Goal: Transaction & Acquisition: Obtain resource

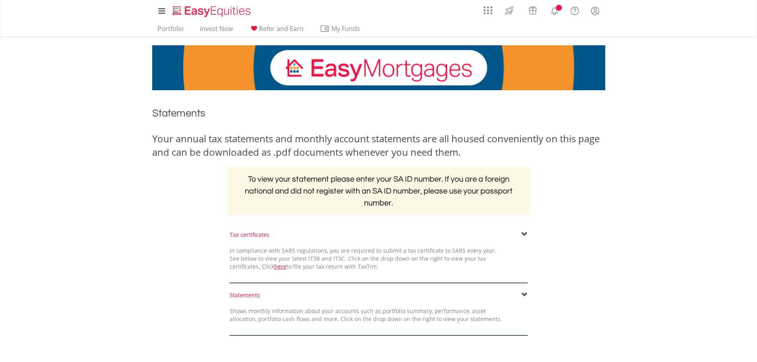
scroll to position [79, 0]
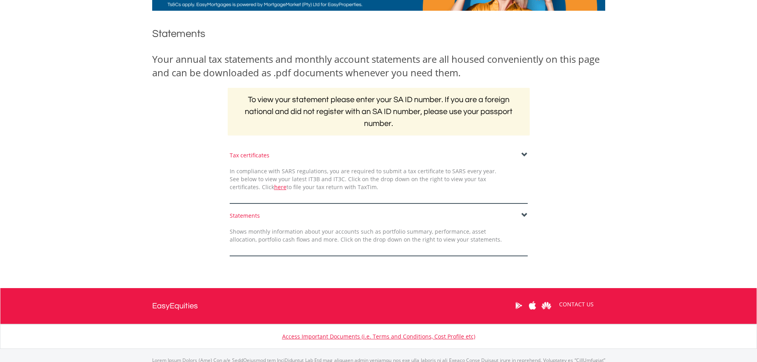
click at [523, 216] on span at bounding box center [524, 215] width 6 height 6
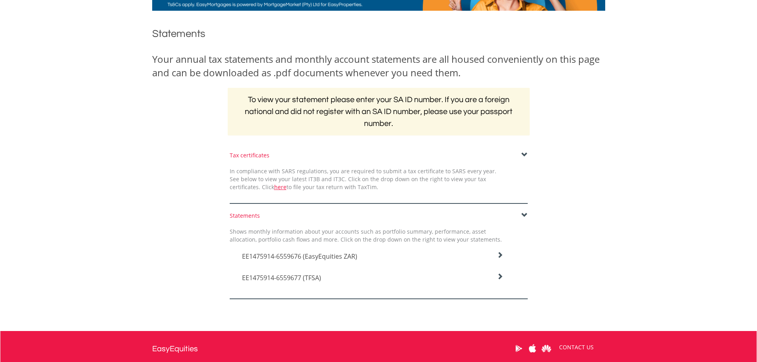
click at [499, 253] on icon at bounding box center [500, 255] width 6 height 6
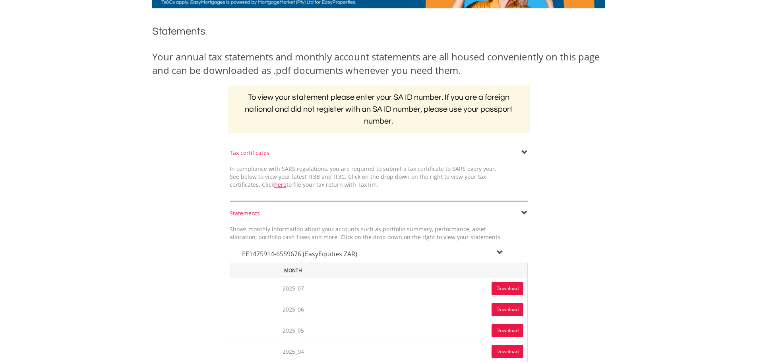
scroll to position [159, 0]
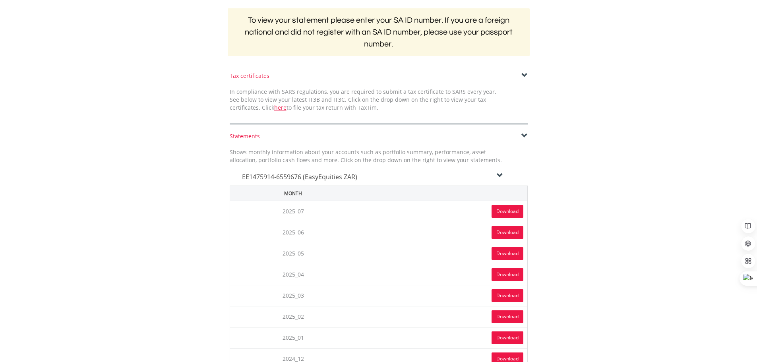
click at [509, 208] on link "Download" at bounding box center [507, 211] width 32 height 13
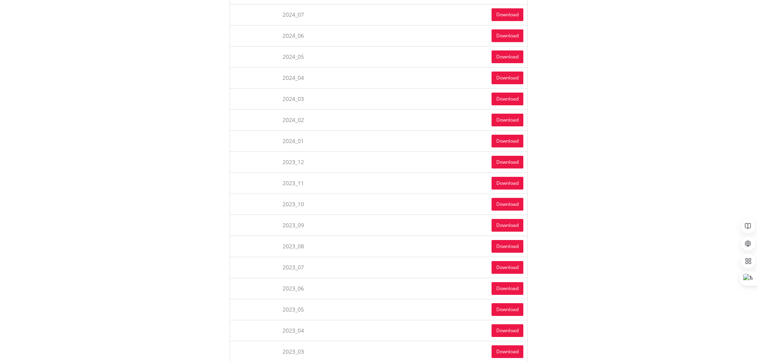
scroll to position [794, 0]
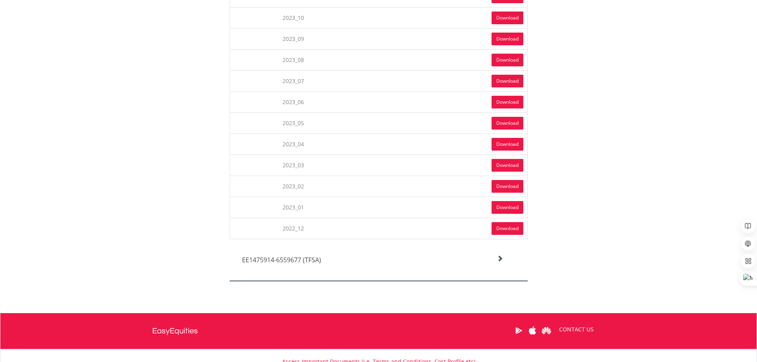
click at [503, 259] on icon at bounding box center [500, 258] width 6 height 6
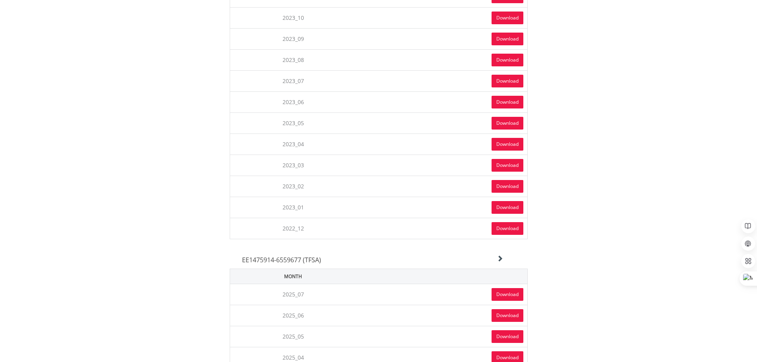
click at [508, 295] on link "Download" at bounding box center [507, 294] width 32 height 13
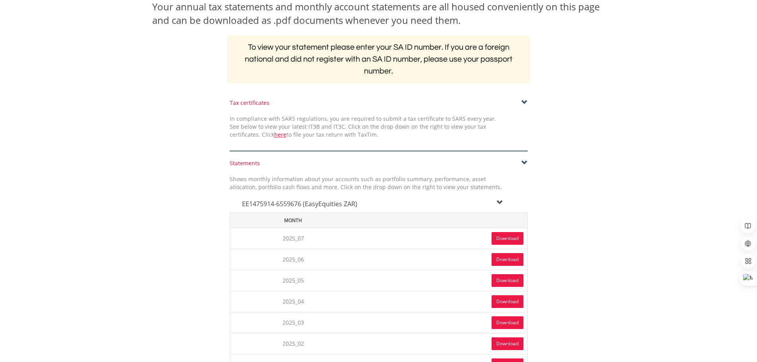
scroll to position [0, 0]
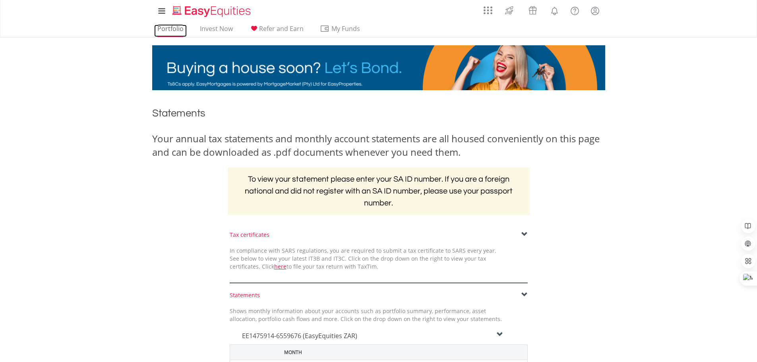
click at [176, 26] on link "Portfolio" at bounding box center [170, 31] width 33 height 12
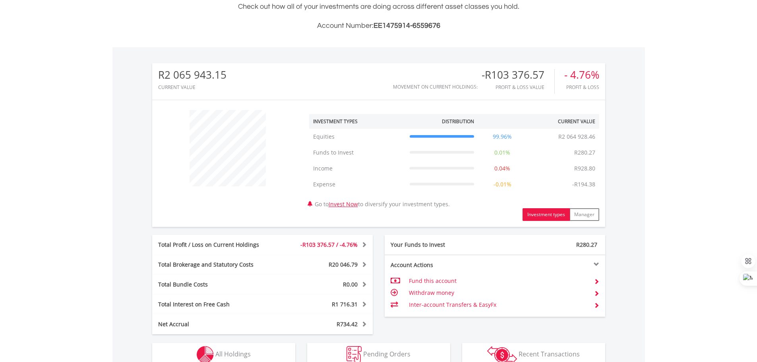
scroll to position [278, 0]
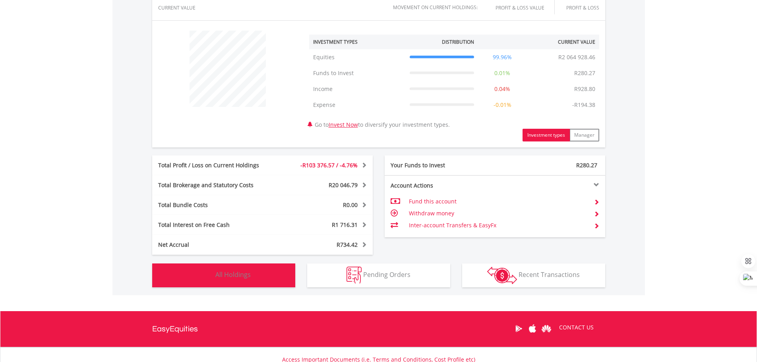
click at [242, 276] on span "All Holdings" at bounding box center [232, 274] width 35 height 9
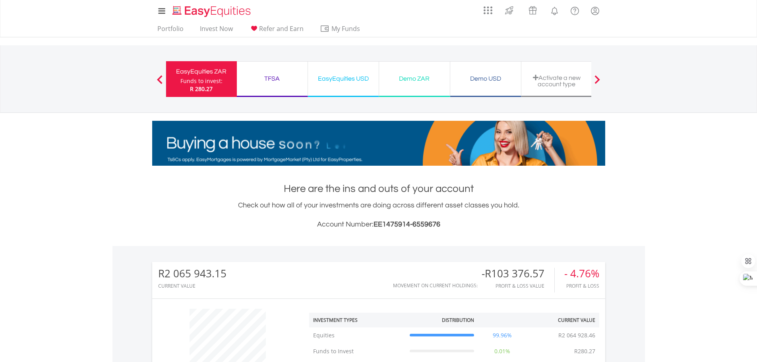
scroll to position [76, 151]
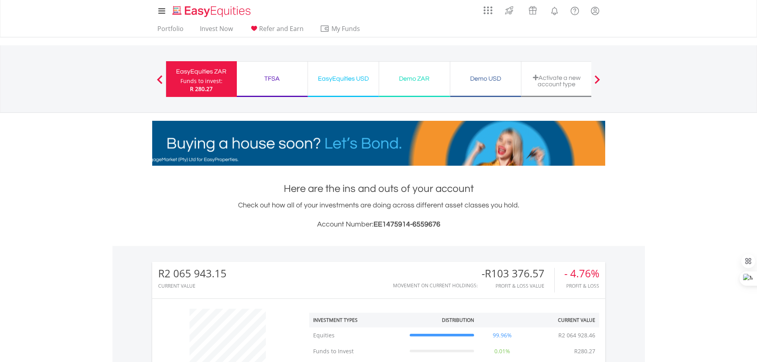
click at [270, 83] on div "TFSA" at bounding box center [272, 78] width 61 height 11
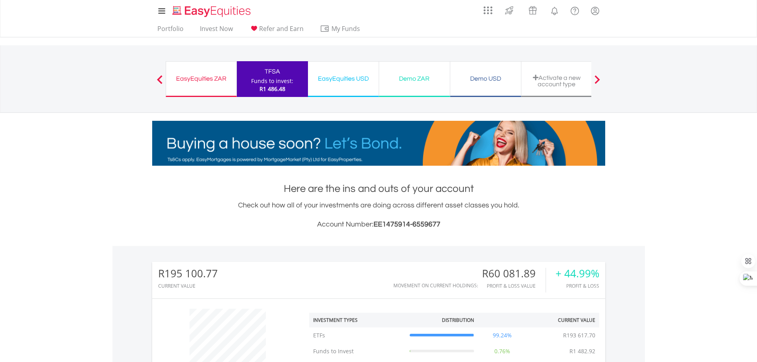
scroll to position [76, 151]
